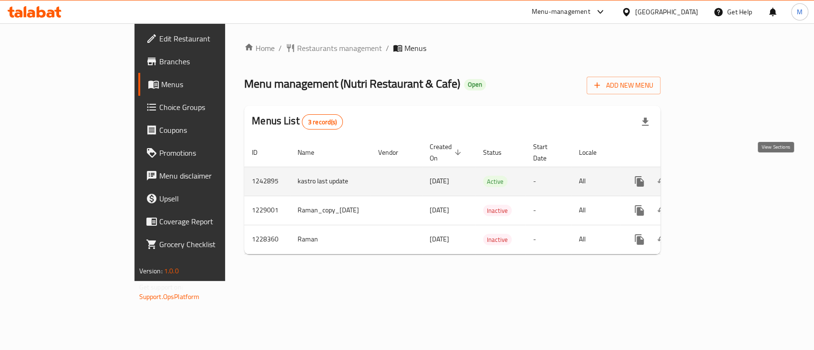
click at [712, 177] on icon "enhanced table" at bounding box center [708, 181] width 9 height 9
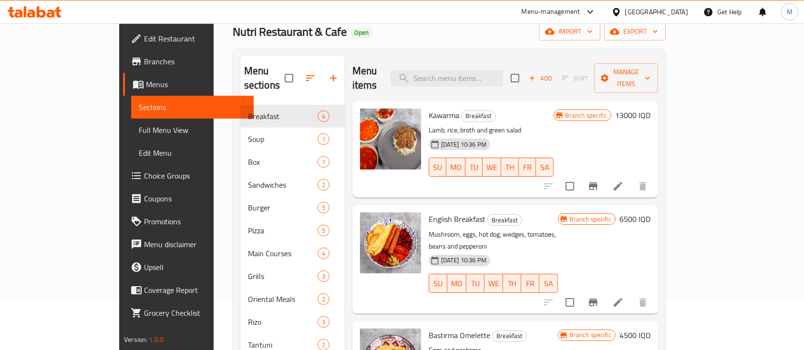
scroll to position [44, 0]
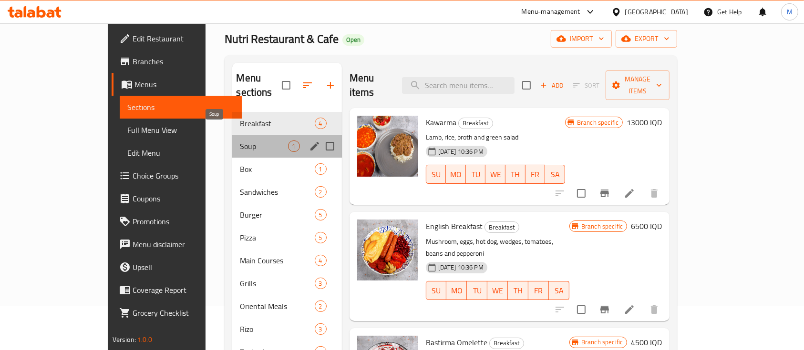
click at [240, 141] on span "Soup" at bounding box center [264, 146] width 48 height 11
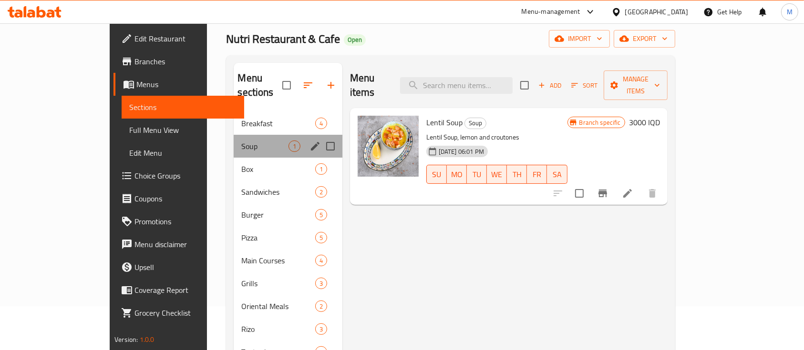
click at [234, 141] on div "Soup 1" at bounding box center [288, 146] width 108 height 23
click at [234, 158] on div "Box 1" at bounding box center [288, 169] width 108 height 23
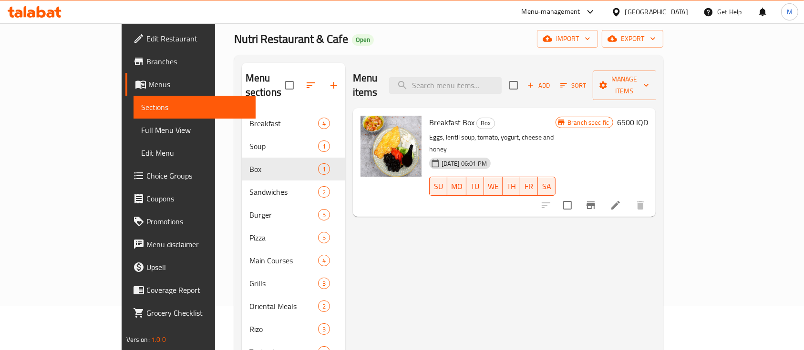
scroll to position [106, 0]
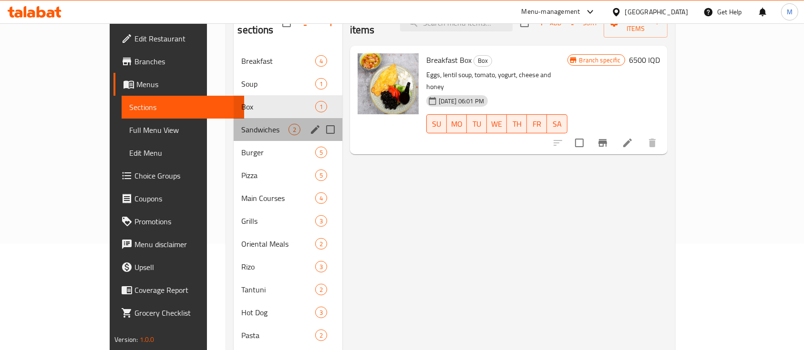
click at [234, 125] on div "Sandwiches 2" at bounding box center [288, 129] width 108 height 23
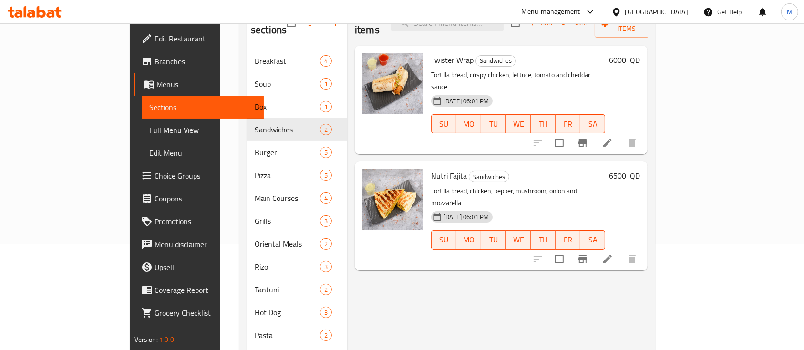
scroll to position [130, 0]
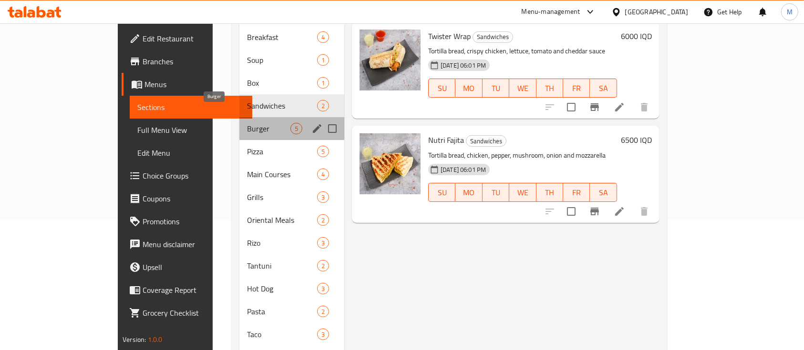
click at [247, 123] on span "Burger" at bounding box center [268, 128] width 43 height 11
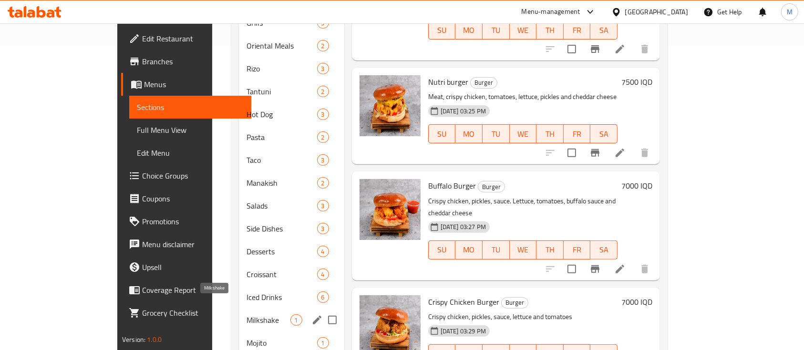
scroll to position [370, 0]
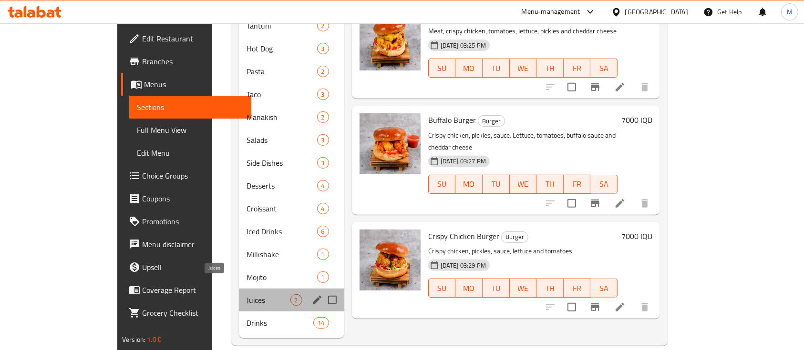
click at [247, 295] on span "Juices" at bounding box center [269, 300] width 44 height 11
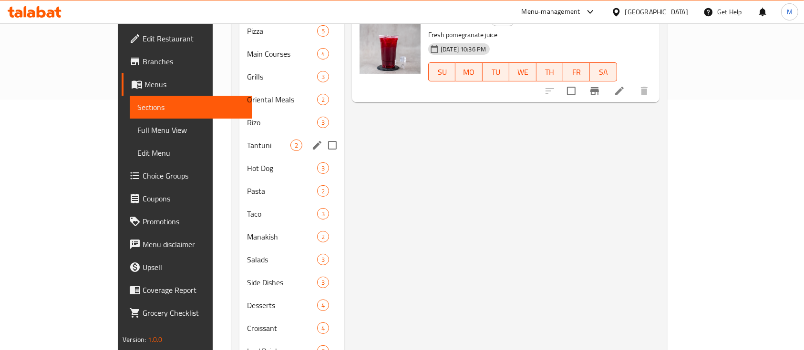
scroll to position [252, 0]
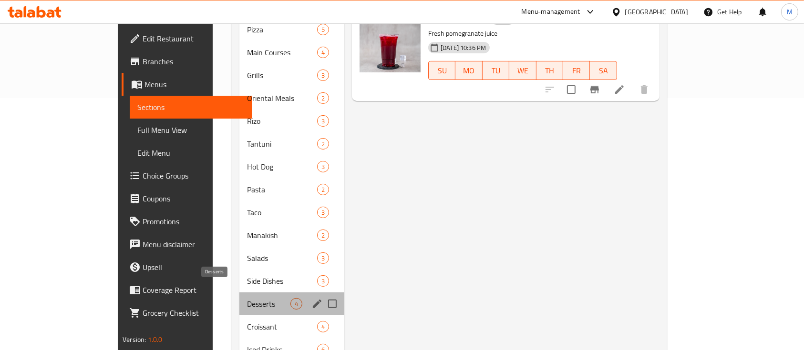
click at [247, 298] on span "Desserts" at bounding box center [268, 303] width 43 height 11
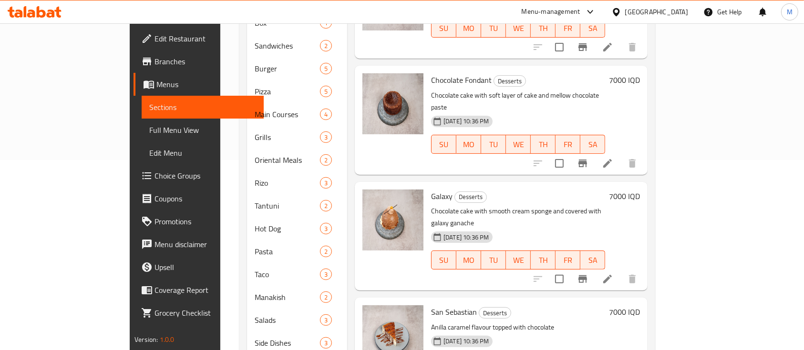
scroll to position [189, 0]
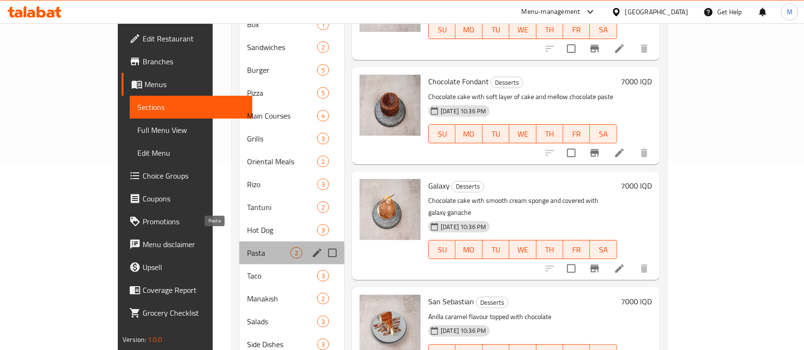
click at [247, 247] on span "Pasta" at bounding box center [268, 252] width 43 height 11
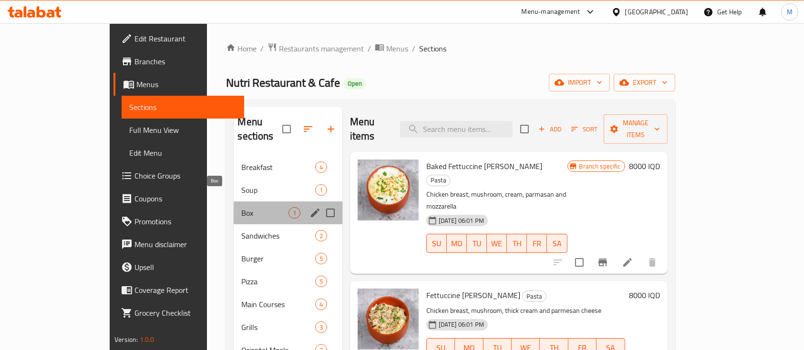
click at [241, 207] on span "Box" at bounding box center [264, 212] width 47 height 11
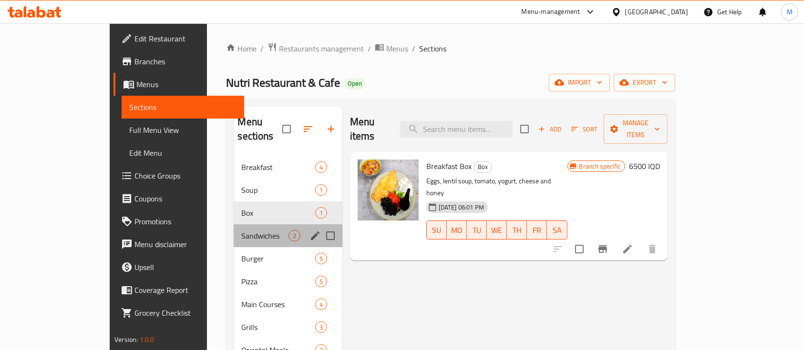
click at [234, 232] on div "Sandwiches 2" at bounding box center [288, 236] width 108 height 23
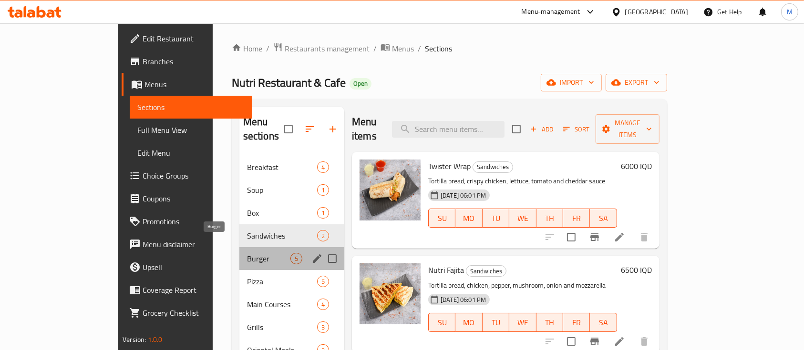
click at [247, 253] on span "Burger" at bounding box center [268, 258] width 43 height 11
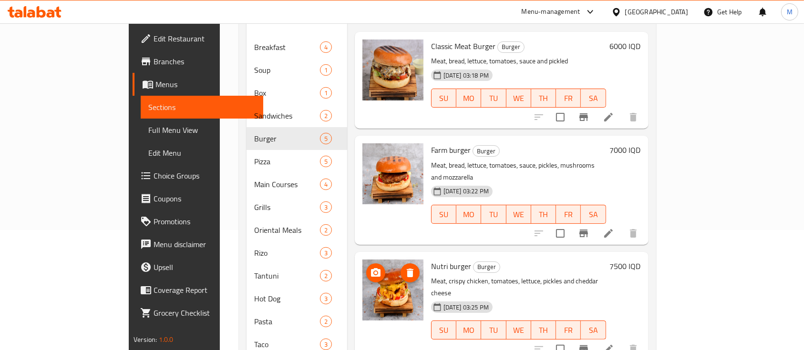
scroll to position [121, 0]
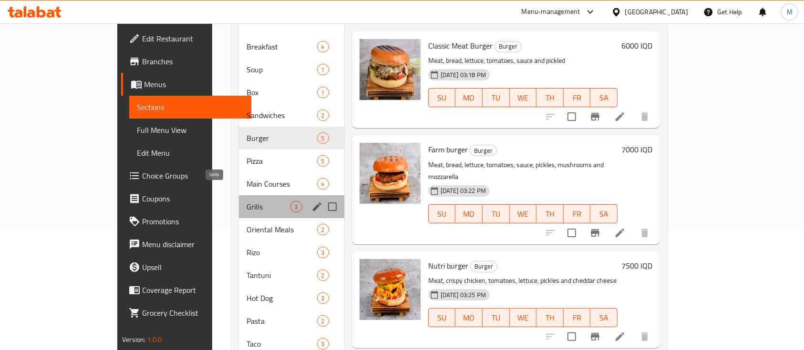
click at [247, 201] on span "Grills" at bounding box center [269, 206] width 44 height 11
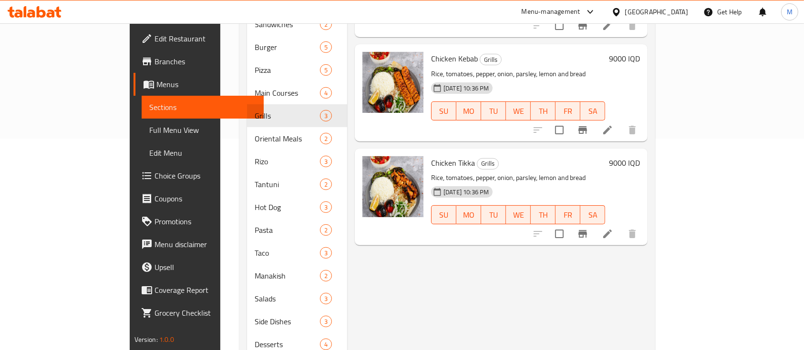
scroll to position [214, 0]
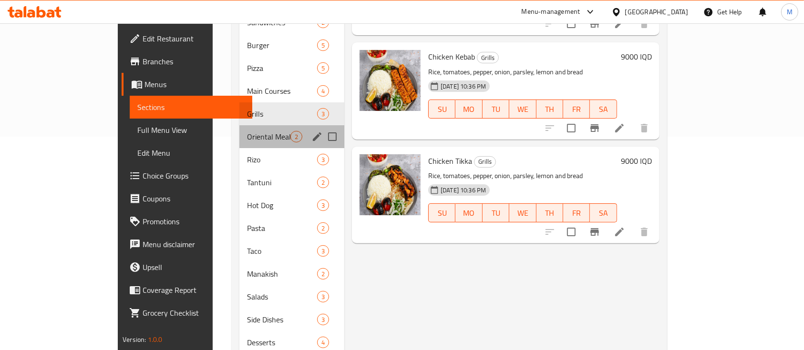
click at [239, 130] on div "Oriental Meals 2" at bounding box center [291, 136] width 105 height 23
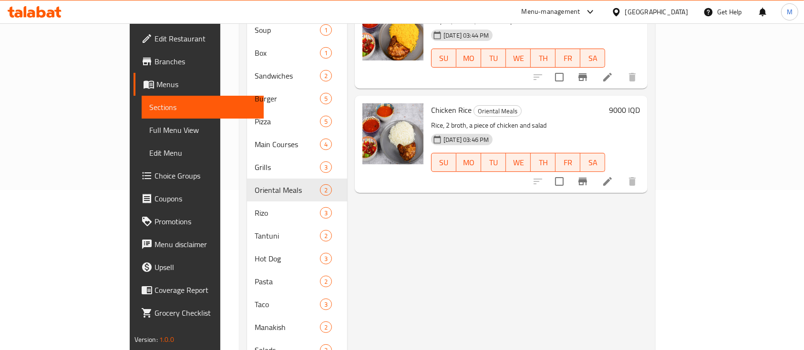
scroll to position [157, 0]
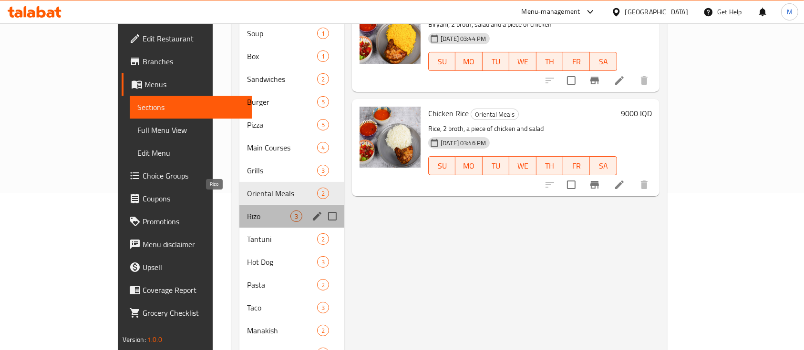
click at [247, 211] on span "Rizo" at bounding box center [268, 216] width 43 height 11
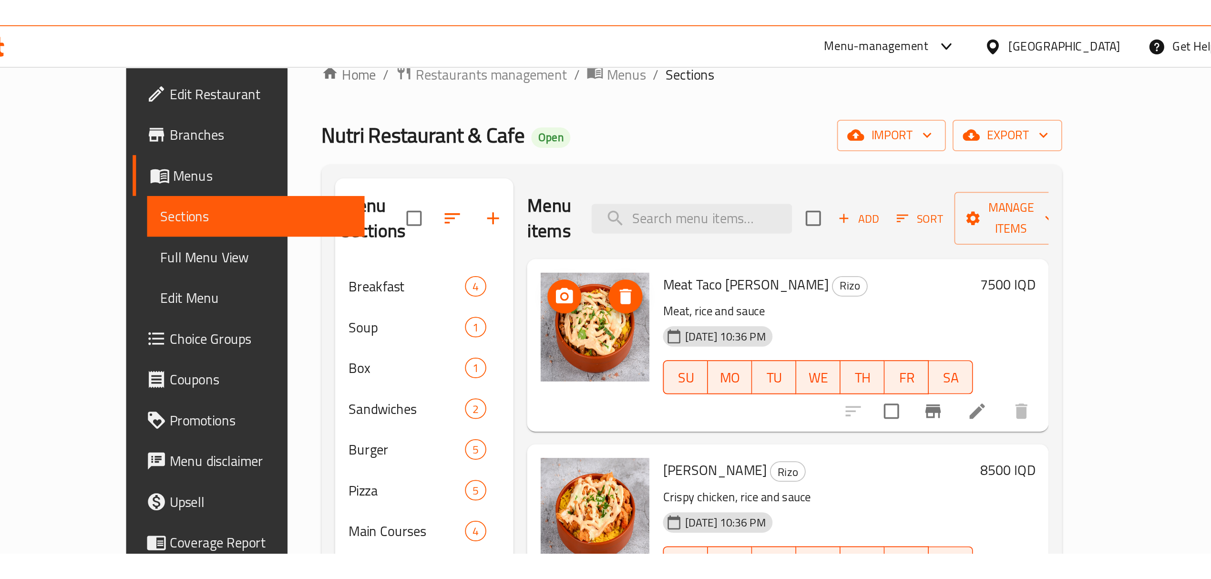
scroll to position [20, 0]
